Goal: Register for event/course

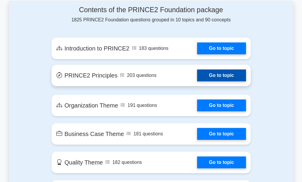
scroll to position [326, 0]
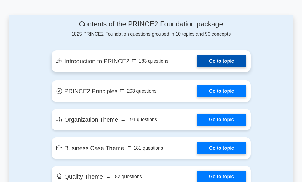
click at [210, 56] on link "Go to topic" at bounding box center [221, 61] width 49 height 12
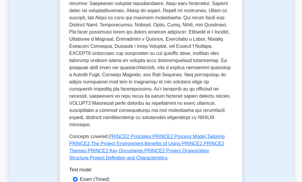
scroll to position [326, 0]
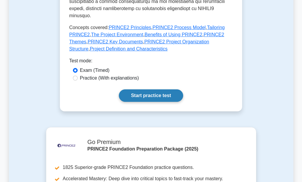
click at [163, 90] on link "Start practice test" at bounding box center [151, 95] width 64 height 12
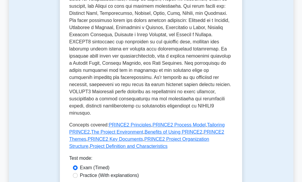
scroll to position [119, 0]
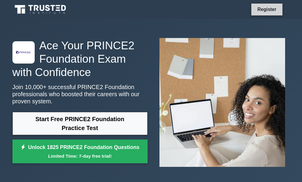
click at [264, 10] on link "Register" at bounding box center [267, 9] width 26 height 7
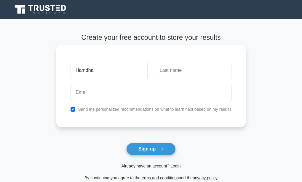
type input "Hamdha"
click at [178, 66] on input "text" at bounding box center [193, 70] width 77 height 17
type input "Shakir"
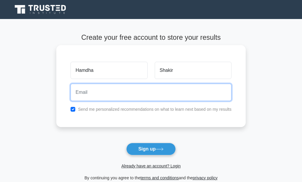
click at [176, 93] on input "email" at bounding box center [151, 92] width 161 height 17
type input "Shakirhamdha@gmail.com"
click at [126, 143] on button "Sign up" at bounding box center [151, 149] width 50 height 12
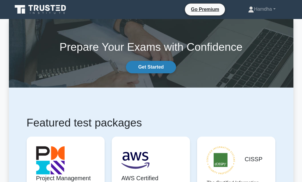
click at [158, 66] on link "Get Started" at bounding box center [151, 67] width 50 height 12
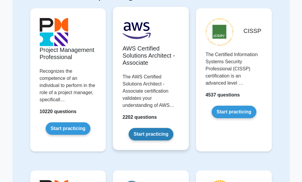
scroll to position [59, 0]
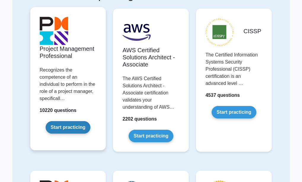
click at [70, 125] on link "Start practicing" at bounding box center [68, 127] width 45 height 12
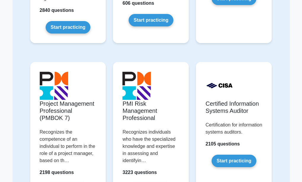
scroll to position [504, 0]
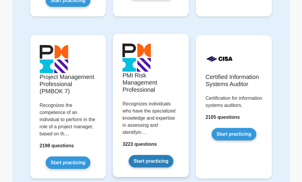
click at [133, 163] on link "Start practicing" at bounding box center [151, 161] width 45 height 12
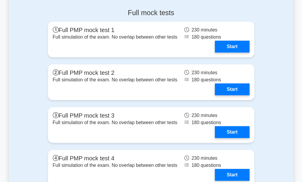
scroll to position [1838, 0]
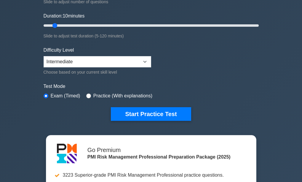
scroll to position [148, 0]
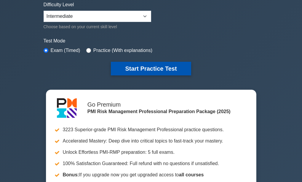
click at [146, 70] on button "Start Practice Test" at bounding box center [151, 69] width 80 height 14
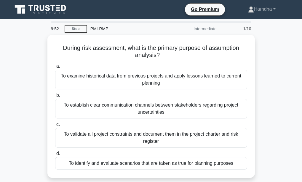
click at [96, 31] on div "PMI-RMP" at bounding box center [128, 29] width 82 height 12
click at [98, 29] on div "PMI-RMP" at bounding box center [128, 29] width 82 height 12
